Goal: Transaction & Acquisition: Download file/media

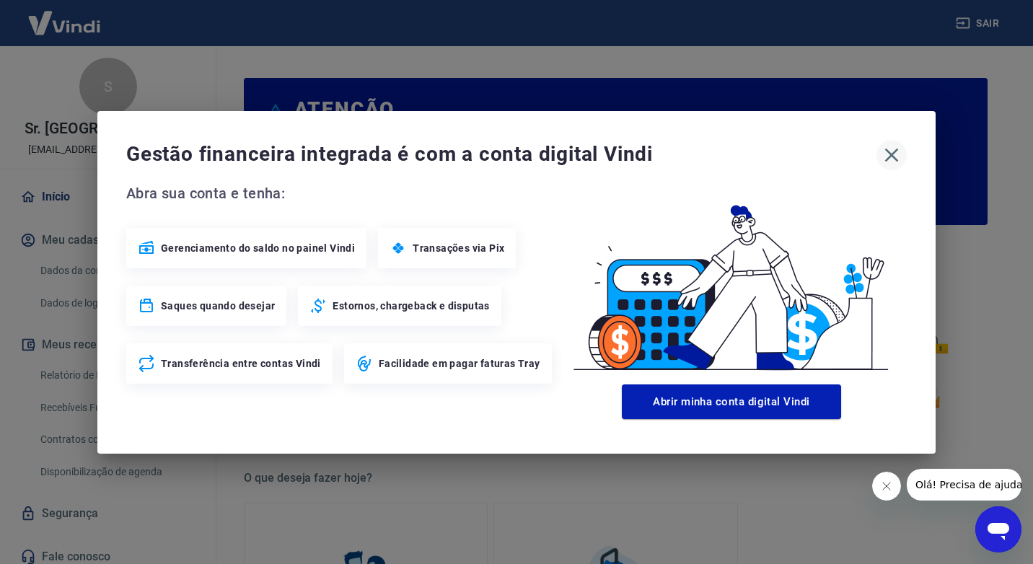
click at [894, 157] on icon "button" at bounding box center [892, 155] width 14 height 14
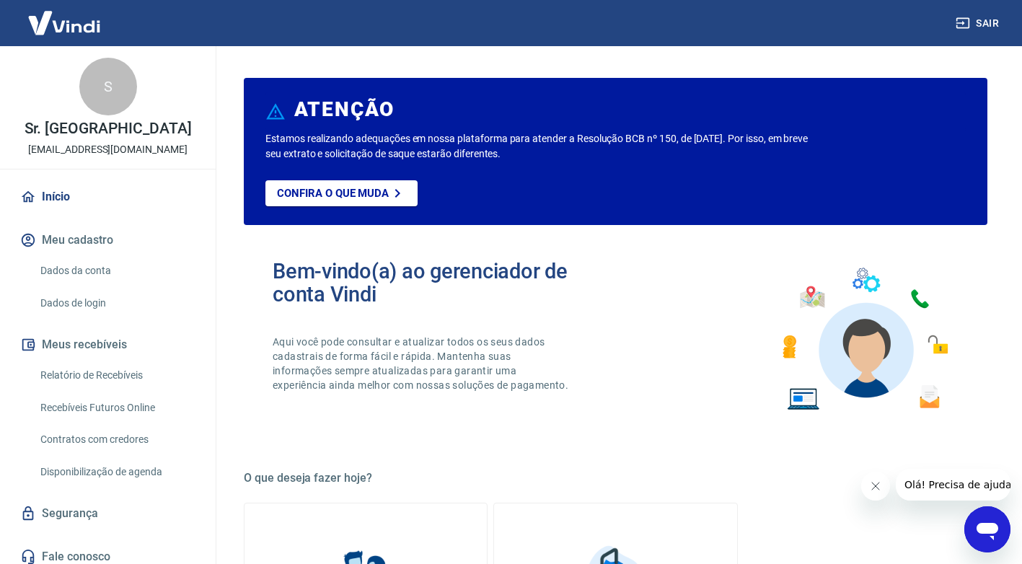
click at [104, 417] on link "Recebíveis Futuros Online" at bounding box center [117, 408] width 164 height 30
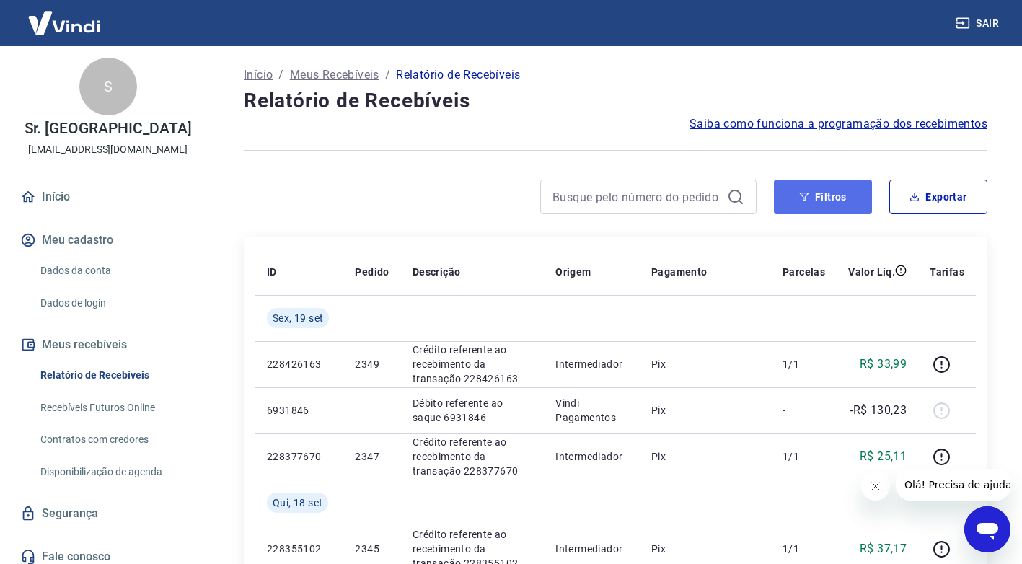
drag, startPoint x: 828, startPoint y: 195, endPoint x: 822, endPoint y: 201, distance: 8.7
click at [828, 195] on button "Filtros" at bounding box center [823, 197] width 98 height 35
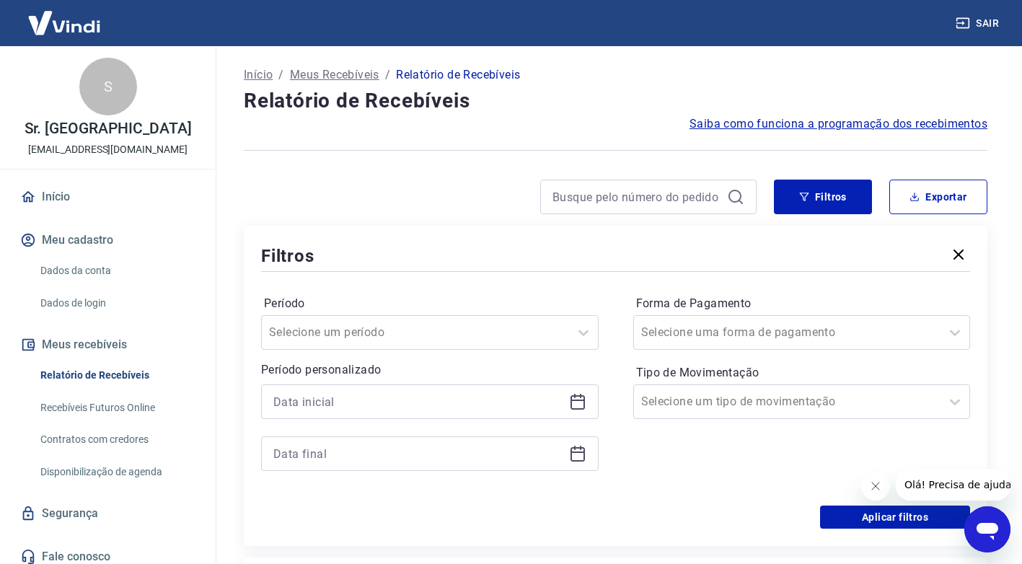
click at [574, 400] on icon at bounding box center [577, 400] width 14 height 1
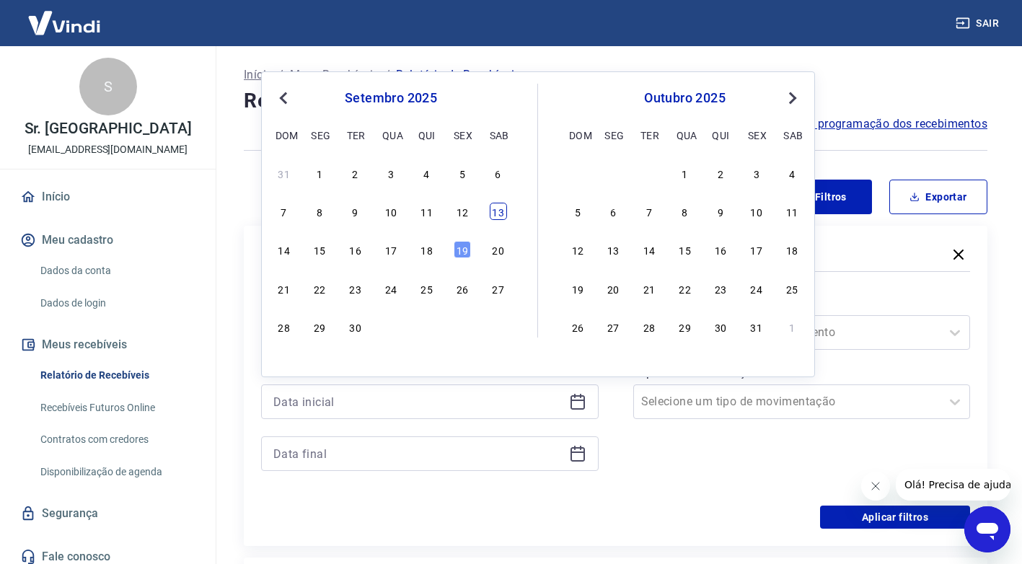
click at [504, 209] on div "13" at bounding box center [498, 211] width 17 height 17
type input "[DATE]"
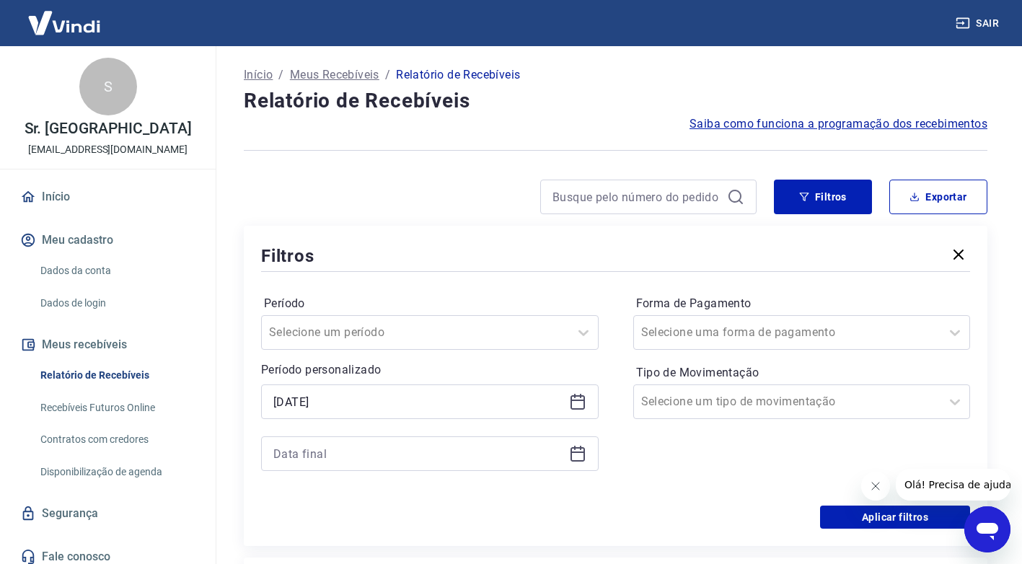
click at [574, 456] on icon at bounding box center [577, 453] width 17 height 17
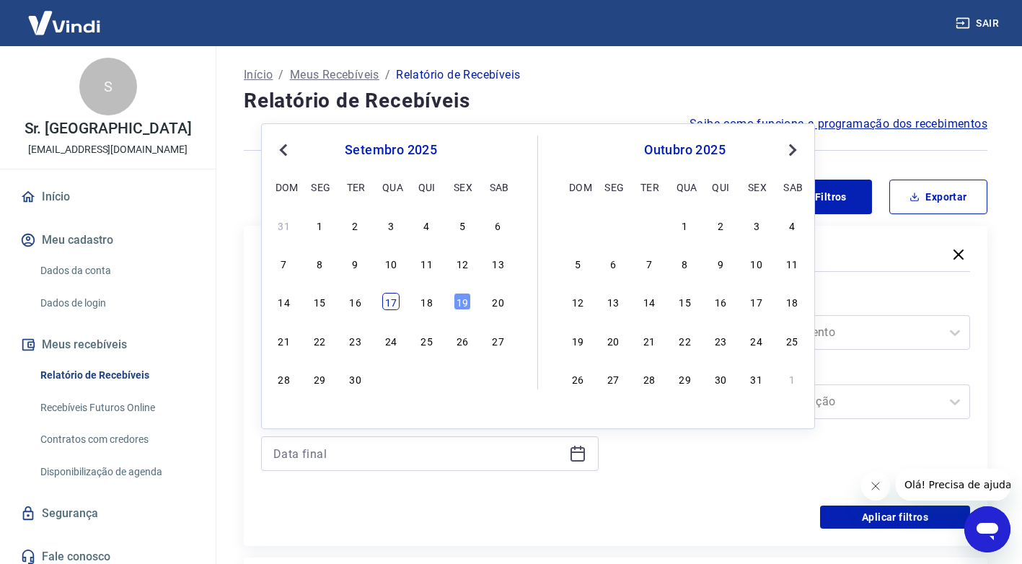
click at [384, 299] on div "17" at bounding box center [390, 301] width 17 height 17
type input "17/09/2025"
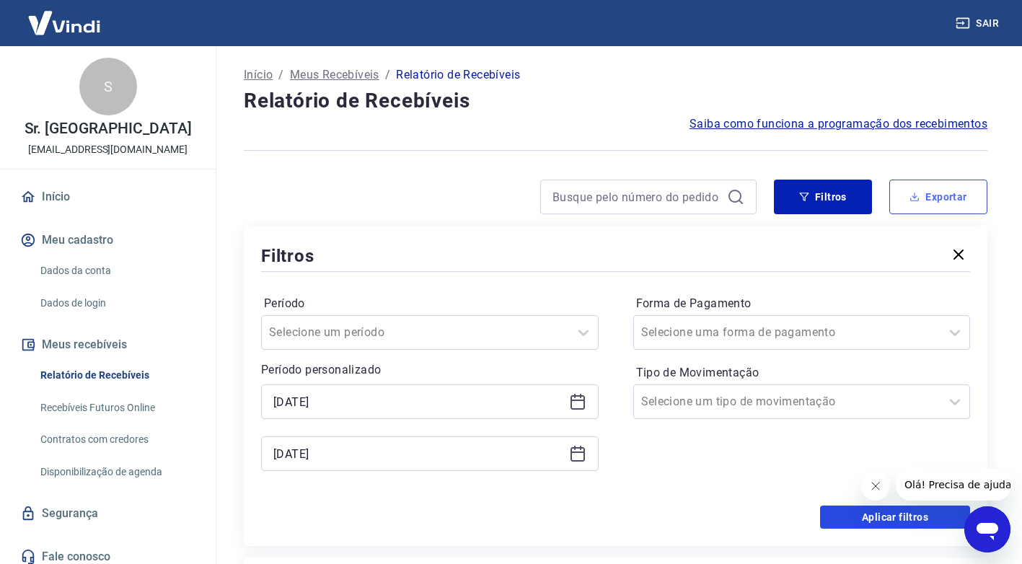
click at [900, 513] on button "Aplicar filtros" at bounding box center [895, 517] width 150 height 23
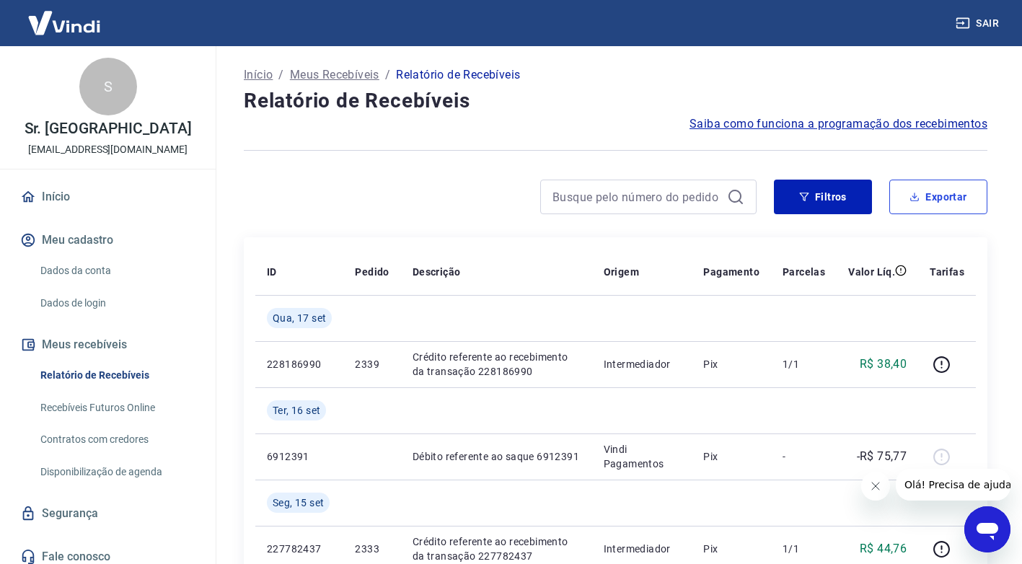
click at [922, 203] on button "Exportar" at bounding box center [938, 197] width 98 height 35
type input "13/09/2025"
type input "17/09/2025"
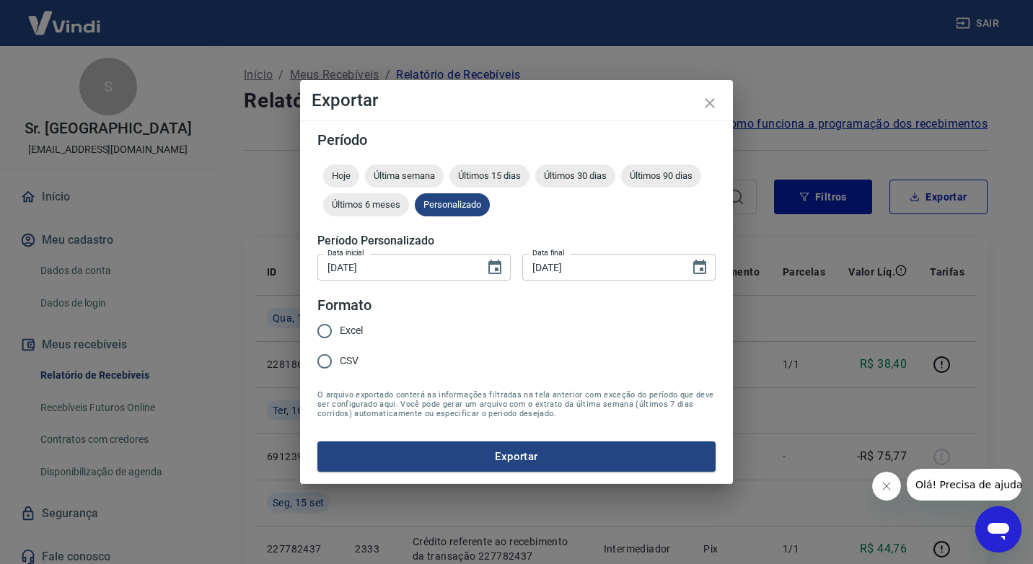
click at [322, 362] on input "CSV" at bounding box center [324, 361] width 30 height 30
radio input "true"
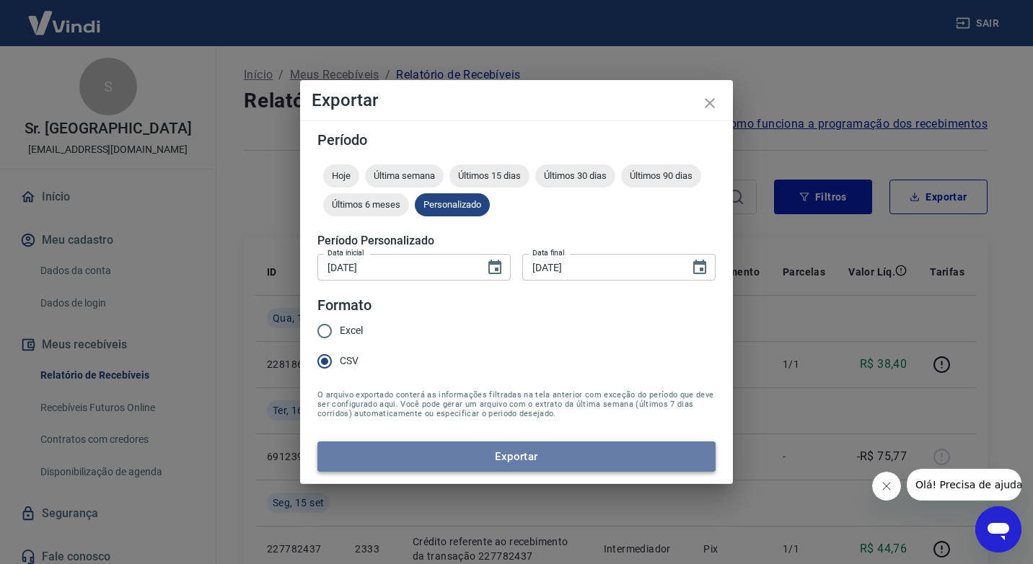
click at [413, 457] on button "Exportar" at bounding box center [516, 456] width 398 height 30
